Goal: Register for event/course

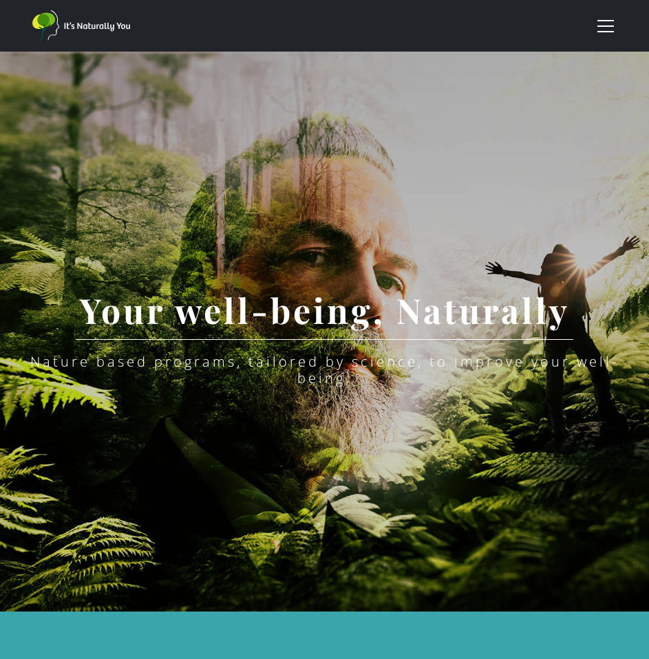
click at [595, 30] on div "menu" at bounding box center [605, 26] width 33 height 33
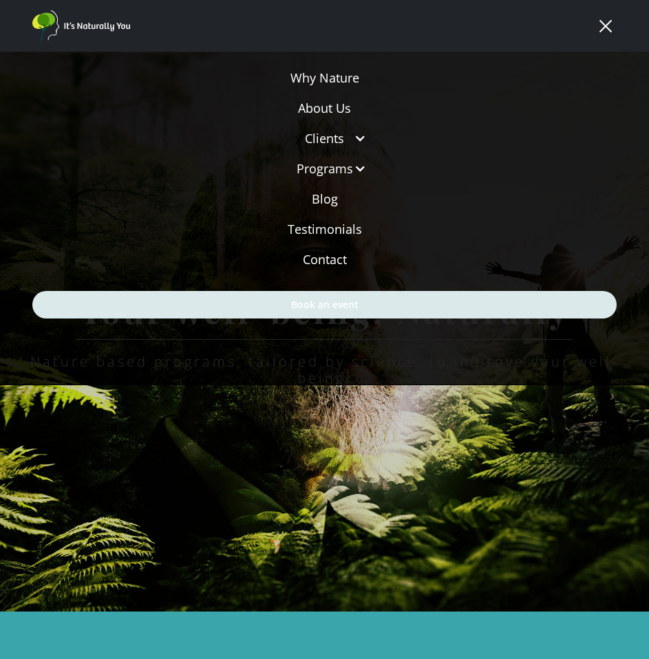
click at [349, 312] on link "Book an event" at bounding box center [324, 305] width 584 height 28
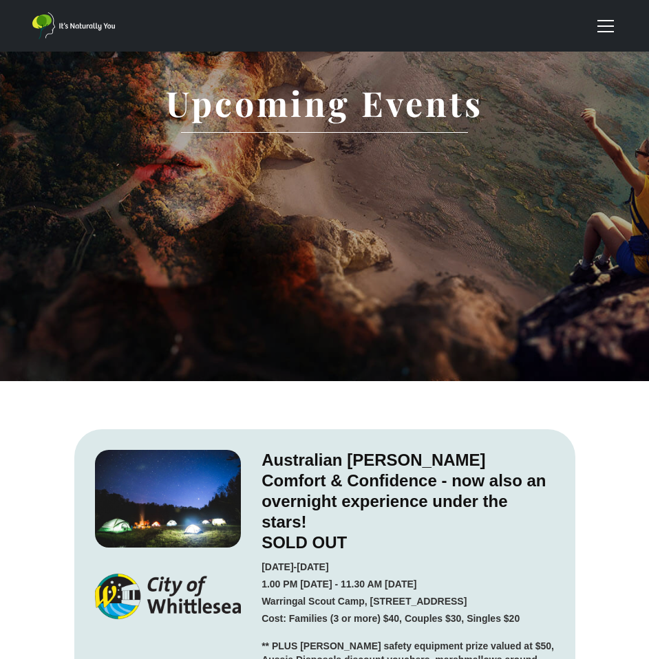
scroll to position [467, 0]
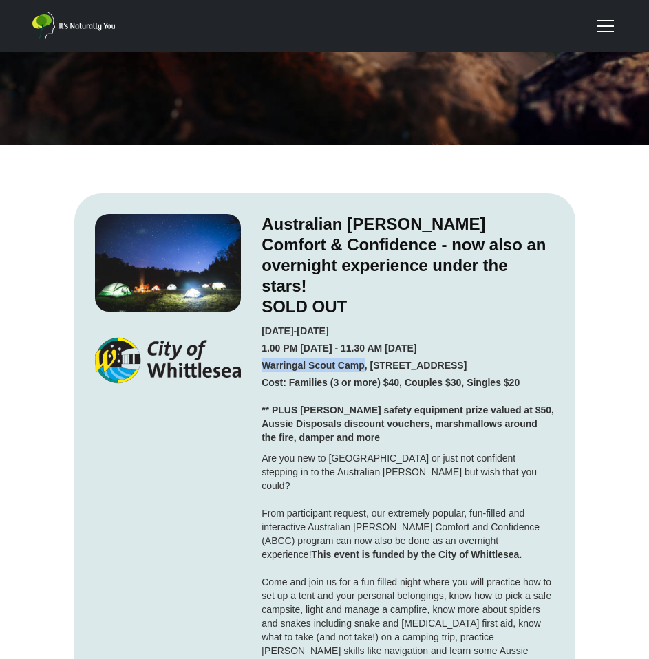
drag, startPoint x: 263, startPoint y: 345, endPoint x: 364, endPoint y: 350, distance: 101.3
click at [364, 360] on strong "Warringal Scout Camp, [STREET_ADDRESS]" at bounding box center [363, 365] width 205 height 11
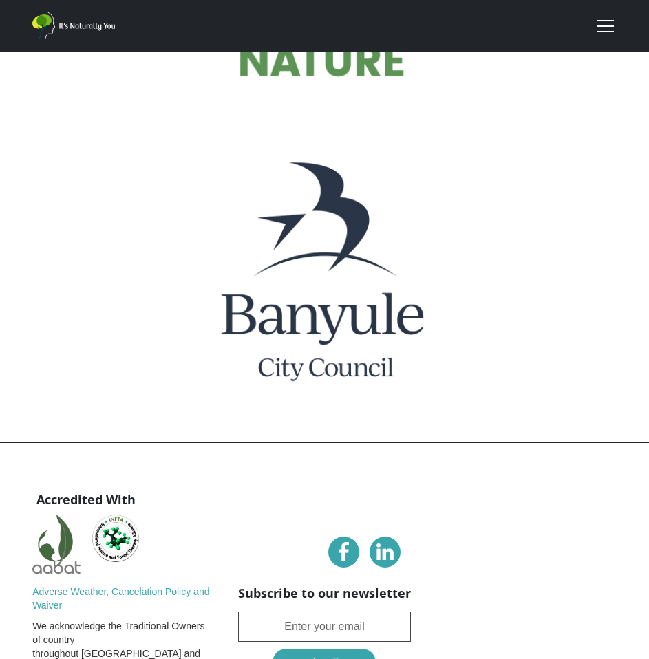
scroll to position [3800, 0]
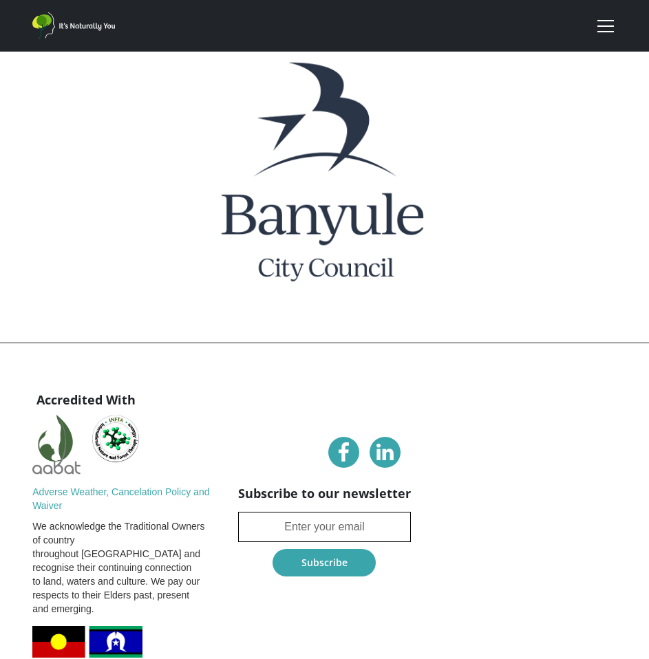
click at [378, 512] on input "Newsletter" at bounding box center [324, 527] width 173 height 30
click at [340, 512] on input "Newsletter" at bounding box center [324, 527] width 173 height 30
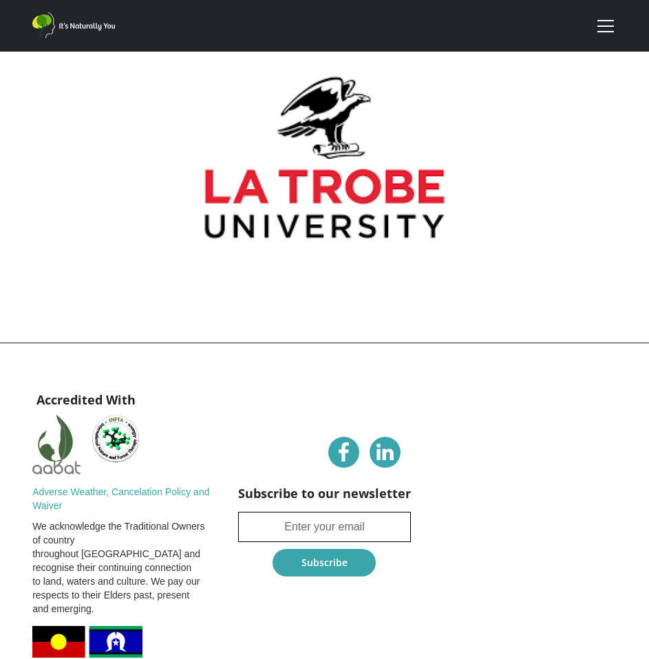
click at [344, 512] on input "Newsletter" at bounding box center [324, 527] width 173 height 30
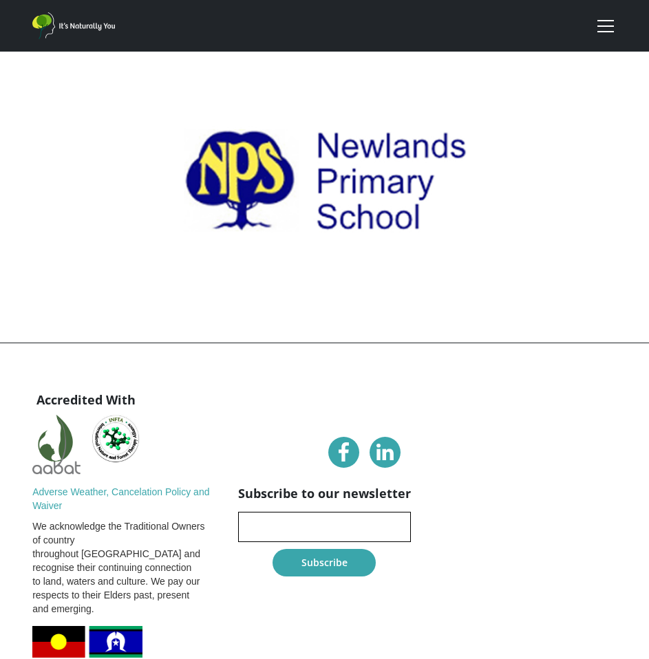
click at [328, 512] on input "vid" at bounding box center [324, 527] width 173 height 30
click at [326, 512] on input "vidv" at bounding box center [324, 527] width 173 height 30
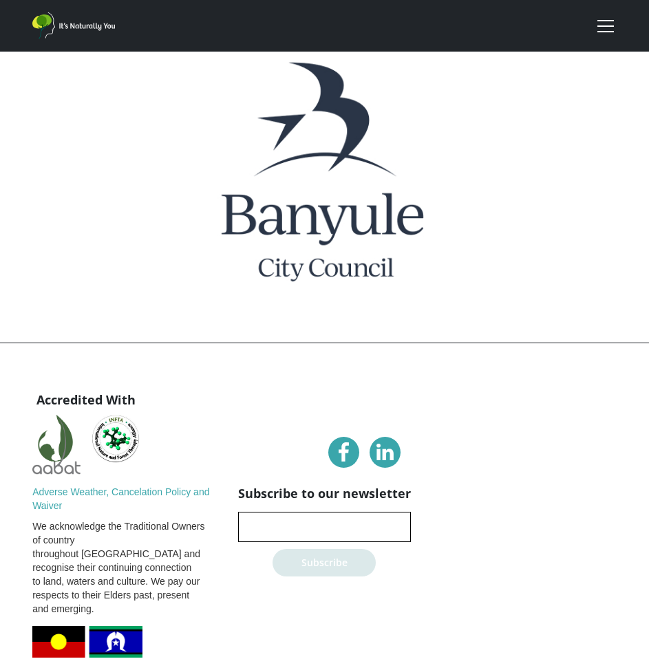
type input "[EMAIL_ADDRESS][DOMAIN_NAME]"
click at [323, 549] on input "Subscribe" at bounding box center [323, 563] width 103 height 28
type input "Please wait..."
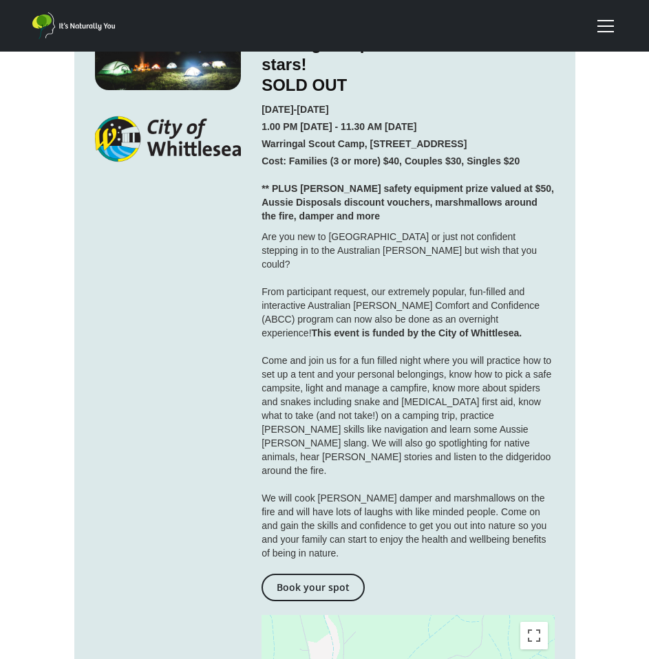
scroll to position [2, 0]
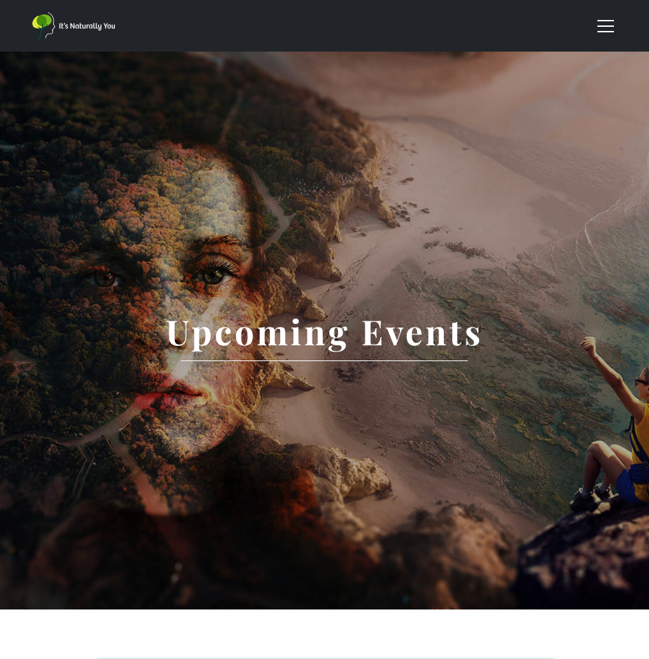
click at [614, 28] on div "menu" at bounding box center [605, 26] width 33 height 33
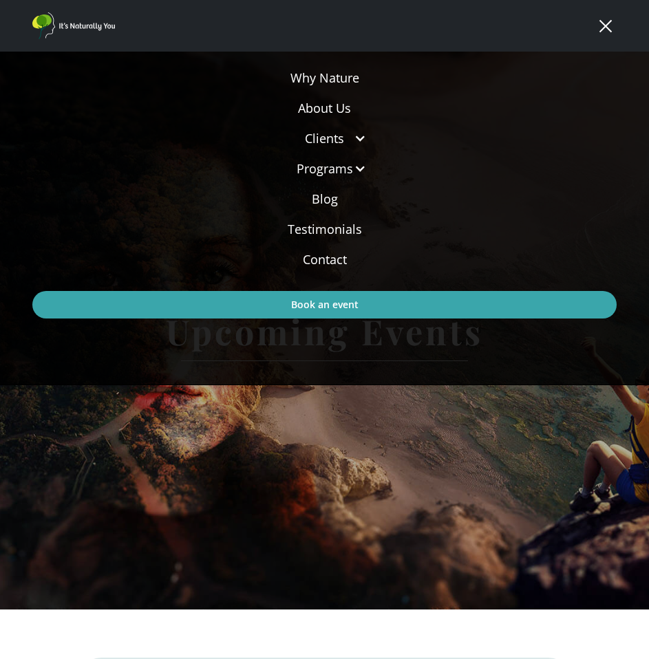
click at [328, 259] on link "Contact" at bounding box center [324, 259] width 584 height 30
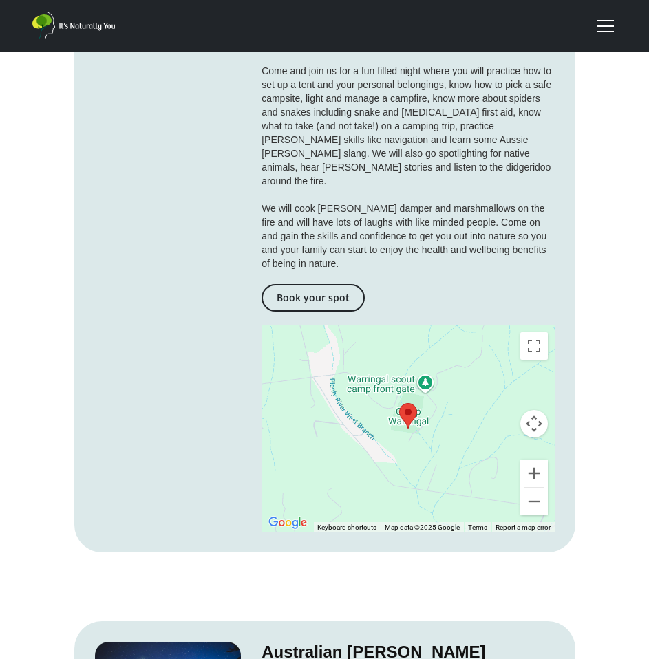
scroll to position [432, 0]
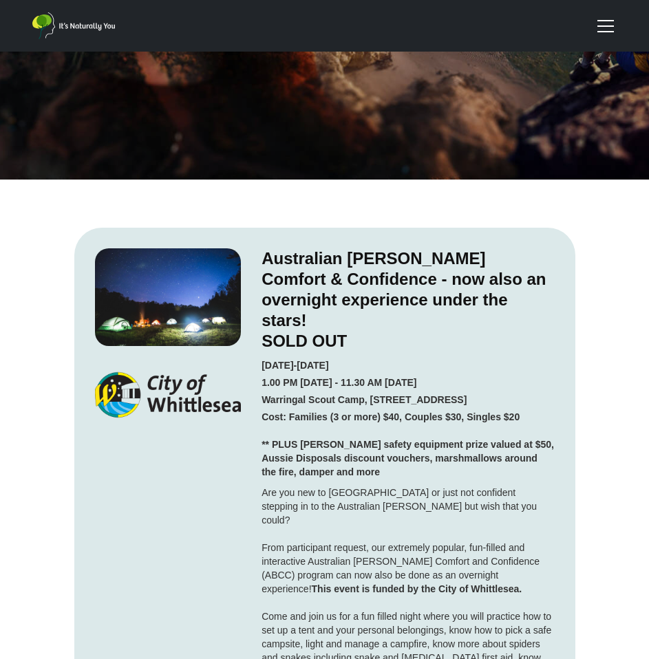
drag, startPoint x: 261, startPoint y: 361, endPoint x: 429, endPoint y: 363, distance: 167.9
click at [429, 363] on div "Australian Bush Comfort & Confidence - now also an overnight experience under t…" at bounding box center [407, 662] width 292 height 829
click at [392, 412] on h5 "Cost: Families (3 or more) $40, Couples $30, Singles $20 ‍ ** PLUS Bush safety …" at bounding box center [407, 444] width 292 height 69
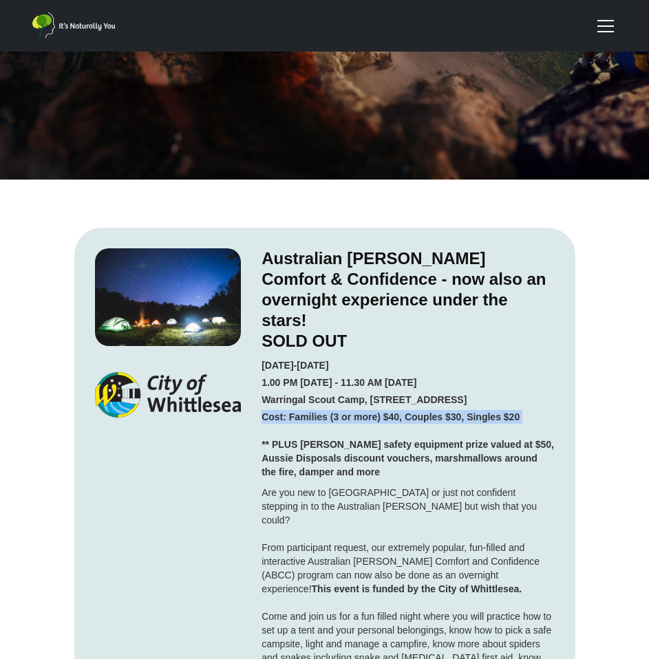
click at [403, 412] on h5 "Cost: Families (3 or more) $40, Couples $30, Singles $20 ‍ ** PLUS Bush safety …" at bounding box center [407, 444] width 292 height 69
click at [395, 443] on h5 "Cost: Families (3 or more) $40, Couples $30, Singles $20 ‍ ** PLUS Bush safety …" at bounding box center [407, 444] width 292 height 69
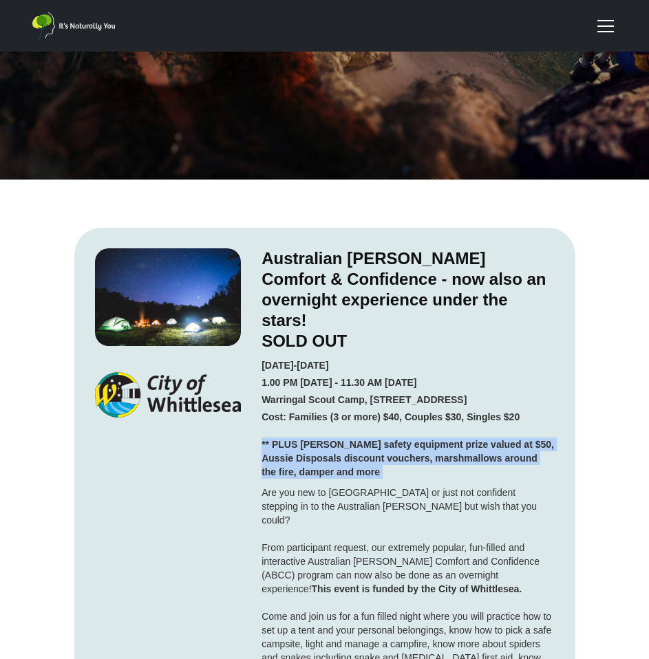
click at [395, 443] on h5 "Cost: Families (3 or more) $40, Couples $30, Singles $20 ‍ ** PLUS Bush safety …" at bounding box center [407, 444] width 292 height 69
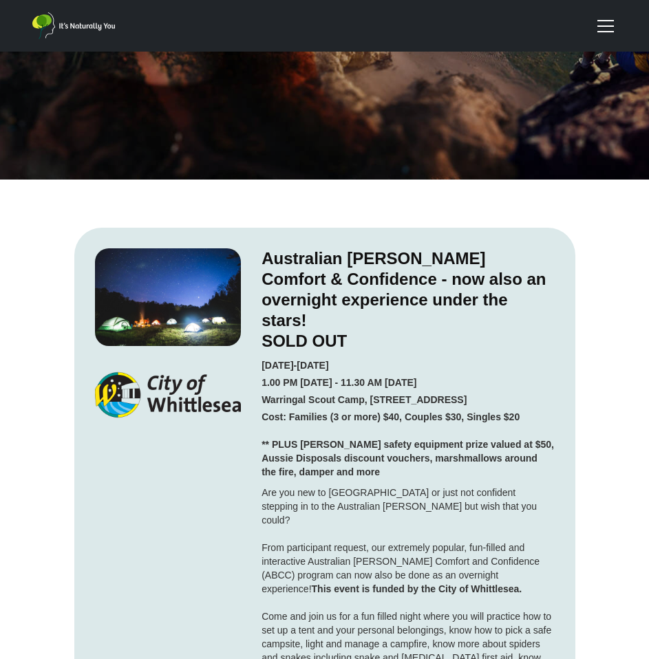
click at [388, 486] on div "Are you new to Australia or just not confident stepping in to the Australian bu…" at bounding box center [407, 651] width 292 height 330
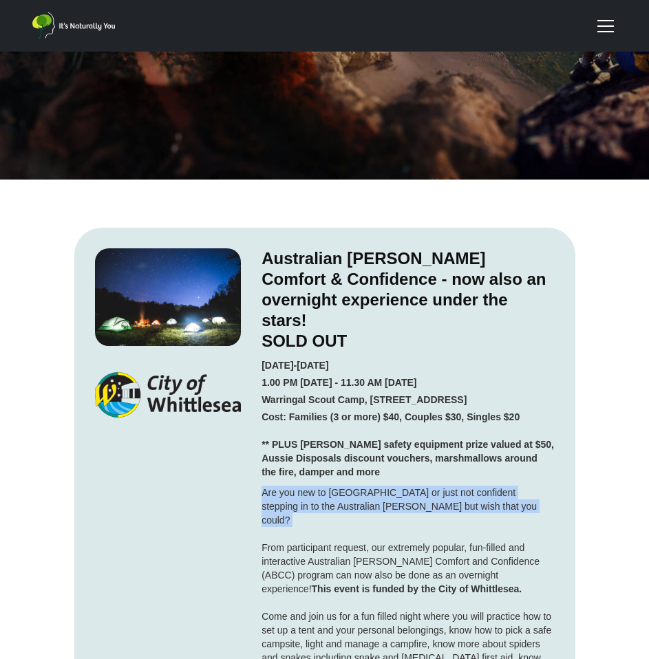
click at [388, 486] on div "Are you new to Australia or just not confident stepping in to the Australian bu…" at bounding box center [407, 651] width 292 height 330
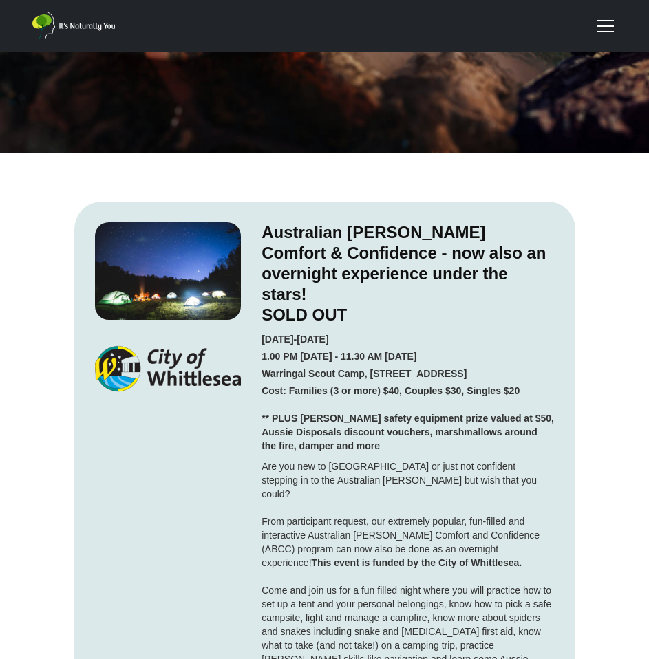
click at [411, 507] on div "Are you new to Australia or just not confident stepping in to the Australian bu…" at bounding box center [407, 625] width 292 height 330
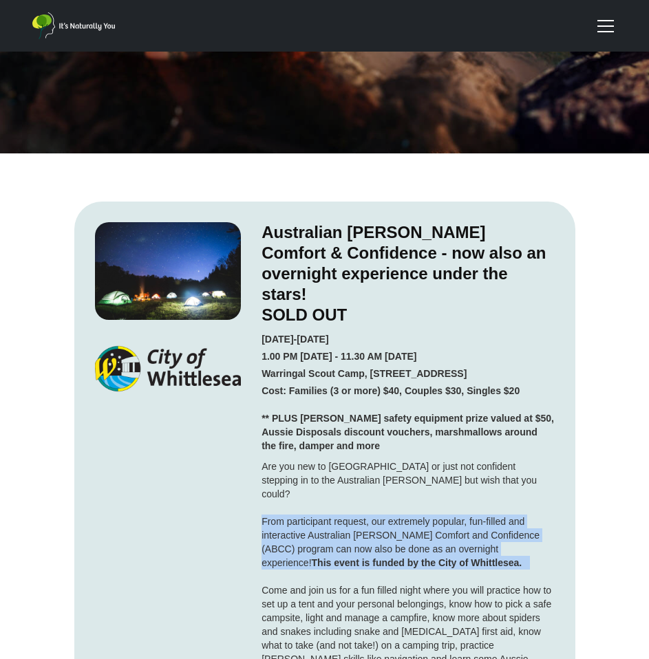
click at [411, 507] on div "Are you new to Australia or just not confident stepping in to the Australian bu…" at bounding box center [407, 625] width 292 height 330
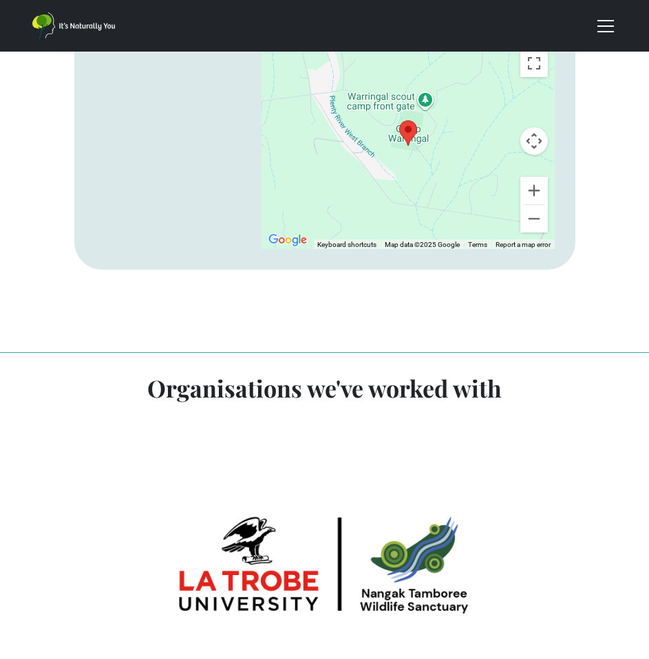
scroll to position [3800, 0]
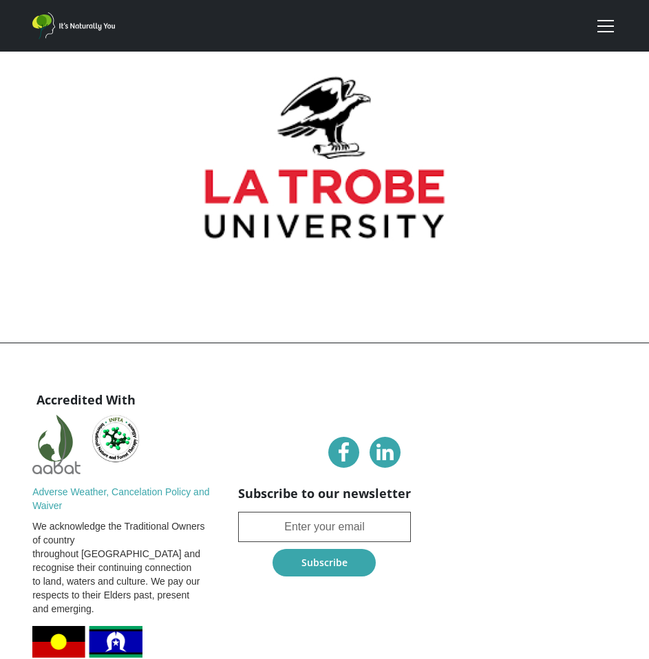
click at [352, 437] on link at bounding box center [343, 452] width 31 height 31
